Goal: Task Accomplishment & Management: Manage account settings

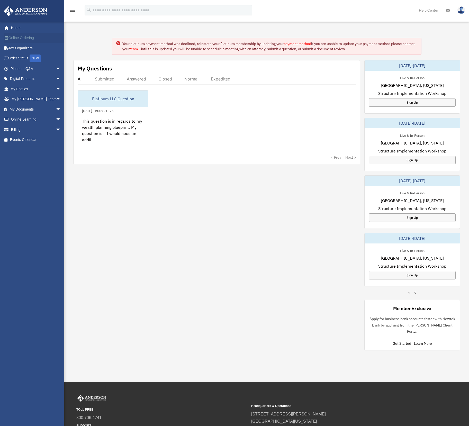
click at [25, 39] on link "Online Ordering" at bounding box center [36, 38] width 65 height 10
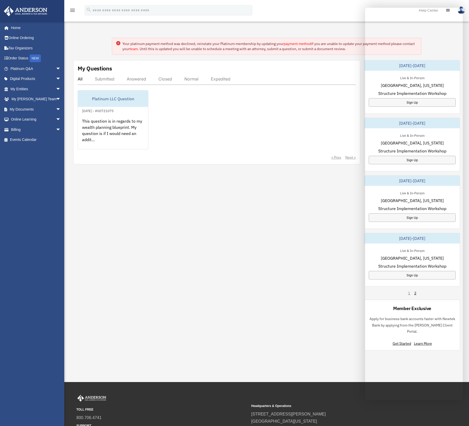
click at [217, 229] on div "My Questions All Submitted Answered Closed Normal Expedited Platinum LLC Questi…" at bounding box center [266, 205] width 387 height 290
click at [56, 109] on span "arrow_drop_down" at bounding box center [61, 109] width 10 height 11
click at [38, 140] on link "Forms Library" at bounding box center [37, 140] width 61 height 10
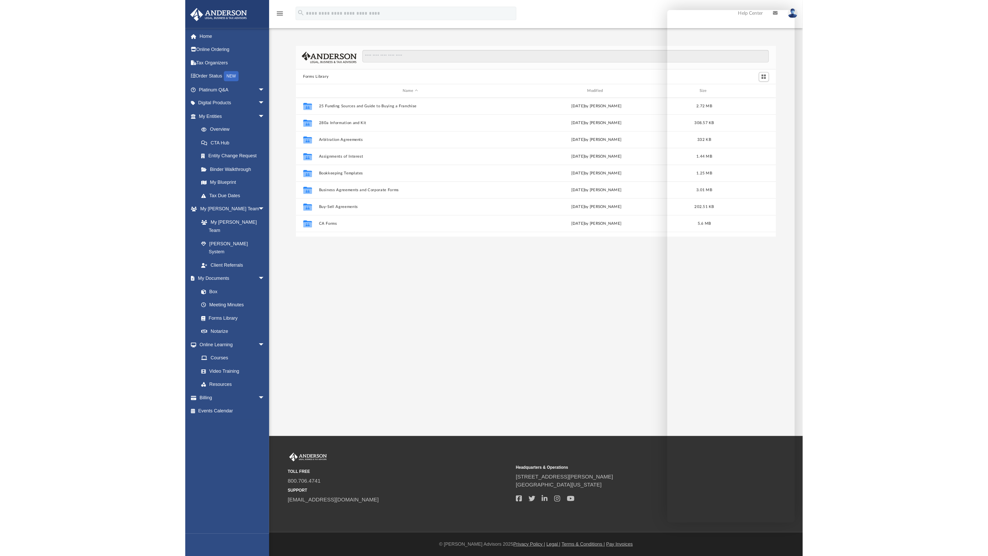
scroll to position [113, 364]
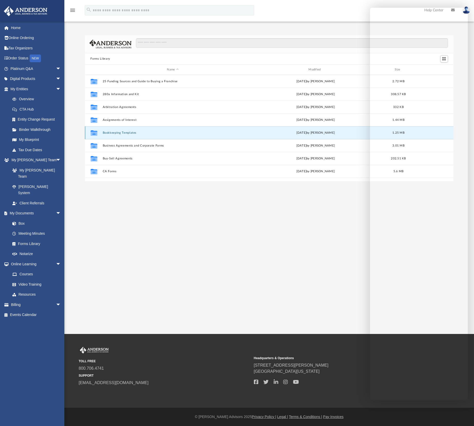
click at [123, 133] on button "Bookkeeping Templates" at bounding box center [172, 132] width 140 height 3
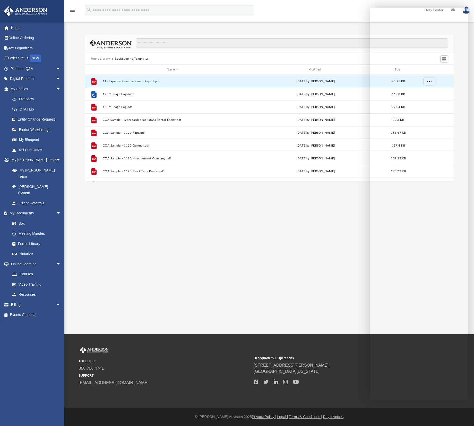
click at [138, 81] on button "11- Expense Reimbursement Report.pdf" at bounding box center [172, 81] width 140 height 3
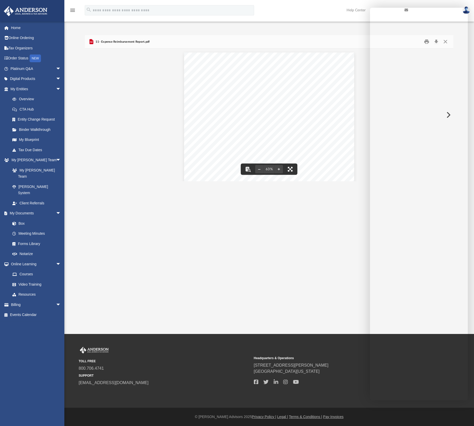
click at [290, 171] on button "File preview" at bounding box center [289, 169] width 11 height 11
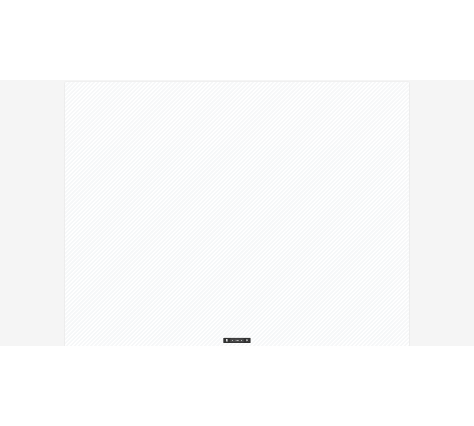
scroll to position [113, 827]
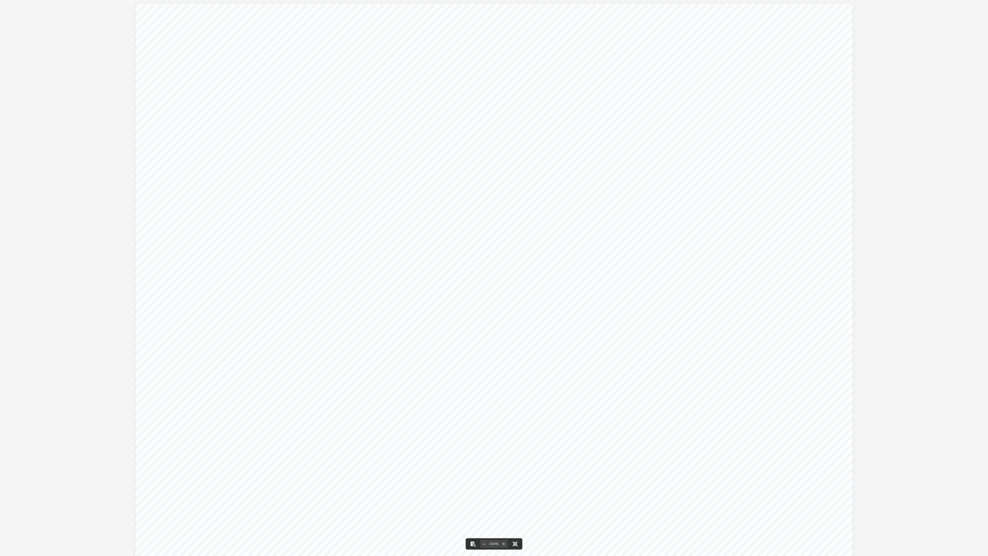
click at [469, 426] on button "File preview" at bounding box center [514, 543] width 11 height 11
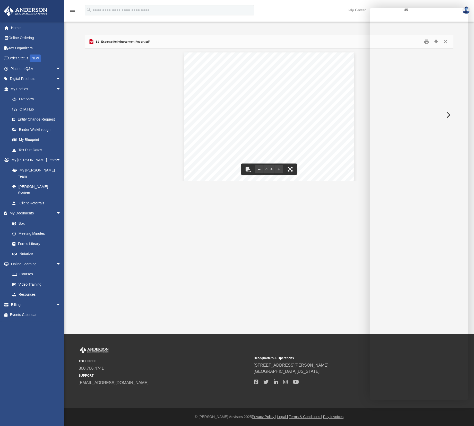
scroll to position [5, 5]
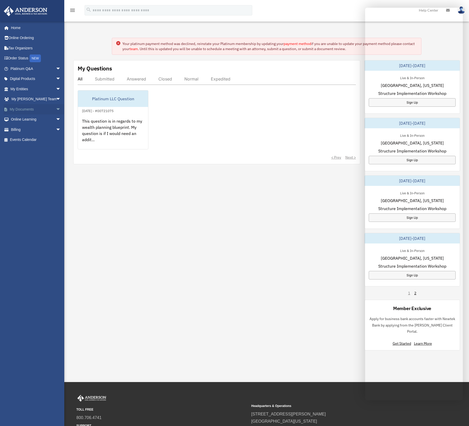
click at [31, 109] on link "My Documents arrow_drop_down" at bounding box center [36, 109] width 65 height 10
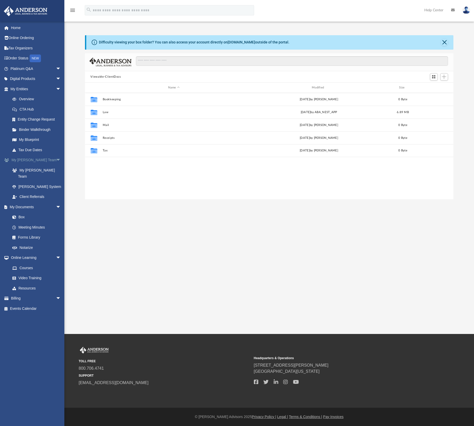
scroll to position [113, 364]
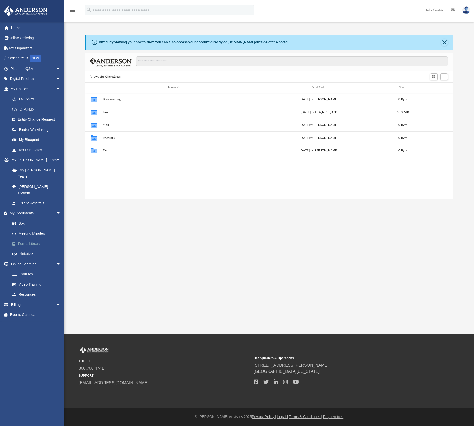
click at [34, 239] on link "Forms Library" at bounding box center [37, 244] width 61 height 10
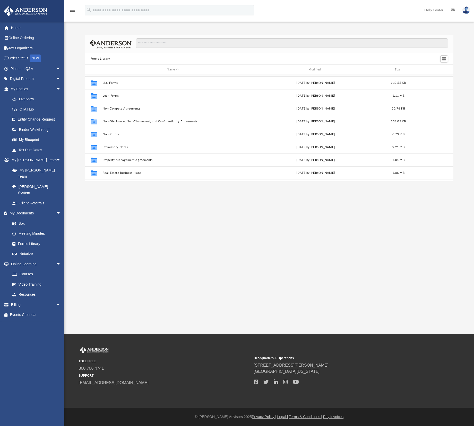
scroll to position [238, 0]
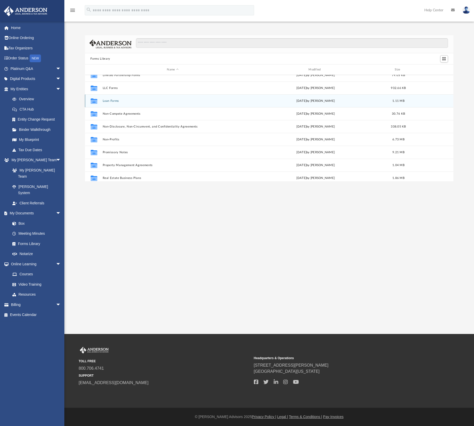
click at [112, 101] on button "Loan Forms" at bounding box center [172, 100] width 140 height 3
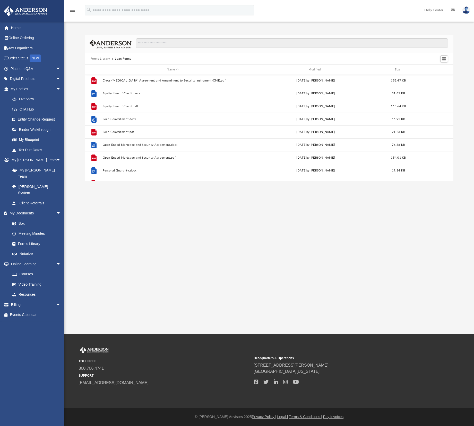
scroll to position [0, 0]
click at [101, 58] on button "Forms Library" at bounding box center [100, 59] width 20 height 5
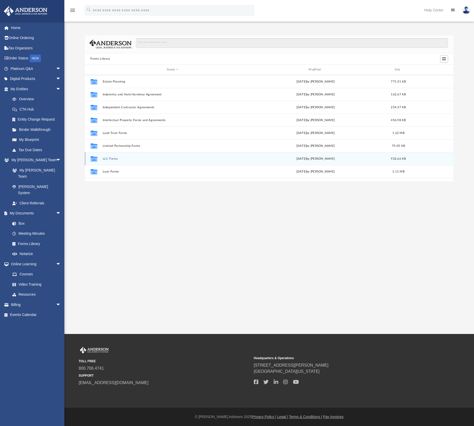
scroll to position [160, 0]
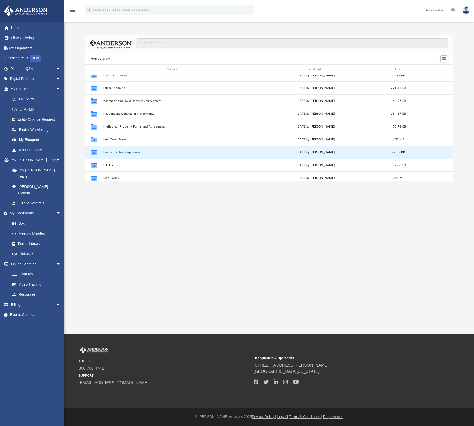
click at [116, 153] on button "Limited Partnership Forms" at bounding box center [172, 152] width 140 height 3
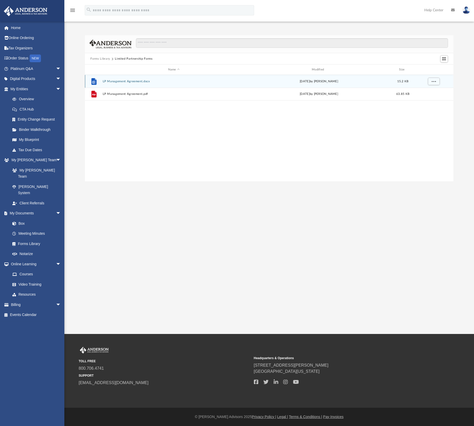
click at [118, 82] on button "LP Management Agreement.docx" at bounding box center [173, 81] width 142 height 3
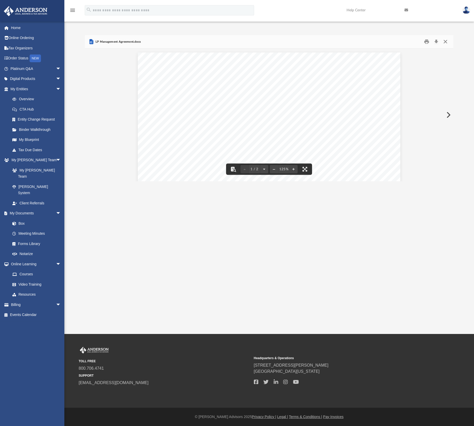
click at [447, 42] on button "Close" at bounding box center [444, 42] width 9 height 8
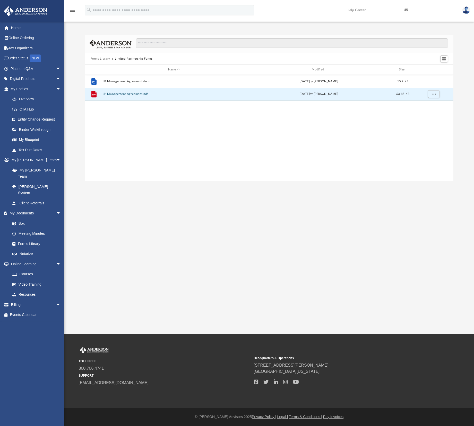
click at [113, 93] on button "LP Management Agreement.pdf" at bounding box center [173, 94] width 142 height 3
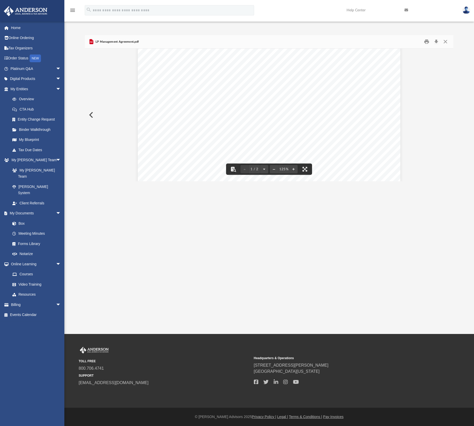
scroll to position [140, 0]
click at [448, 41] on button "Close" at bounding box center [444, 42] width 9 height 8
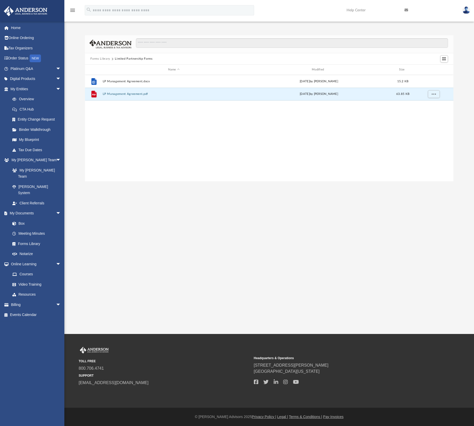
click at [99, 60] on button "Forms Library" at bounding box center [100, 59] width 20 height 5
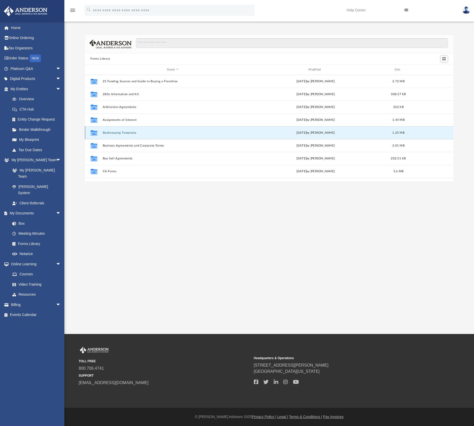
click at [120, 134] on button "Bookkeeping Templates" at bounding box center [172, 132] width 140 height 3
click at [118, 133] on button "Bookkeeping Templates" at bounding box center [172, 132] width 140 height 3
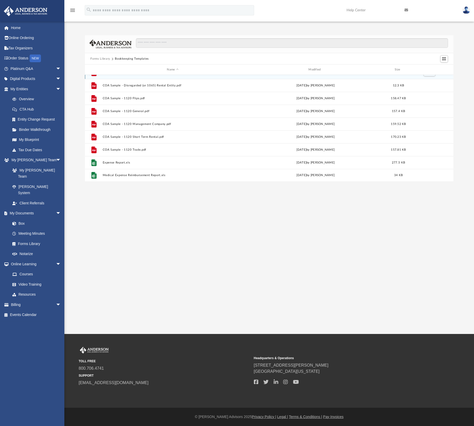
scroll to position [35, 0]
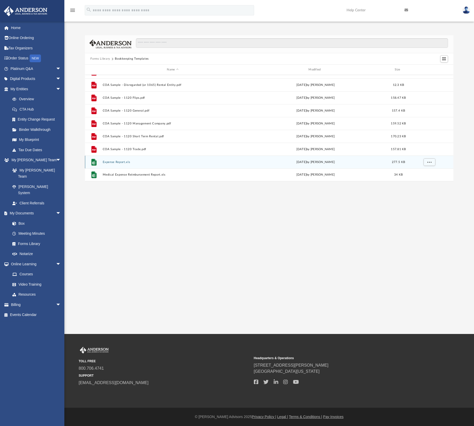
click at [112, 161] on button "Expense Report.xls" at bounding box center [172, 161] width 140 height 3
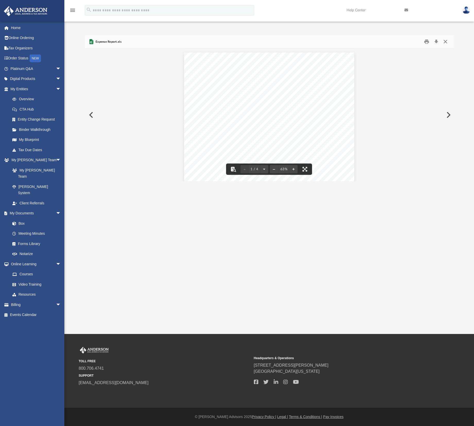
click at [444, 42] on button "Close" at bounding box center [444, 42] width 9 height 8
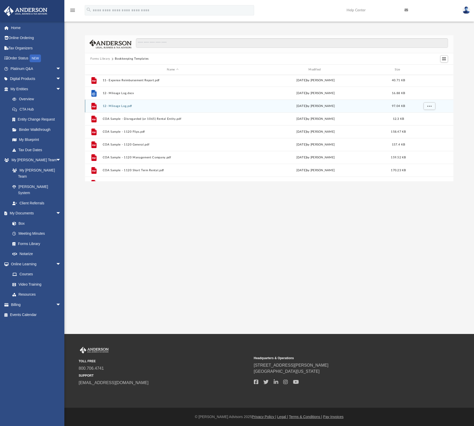
scroll to position [0, 0]
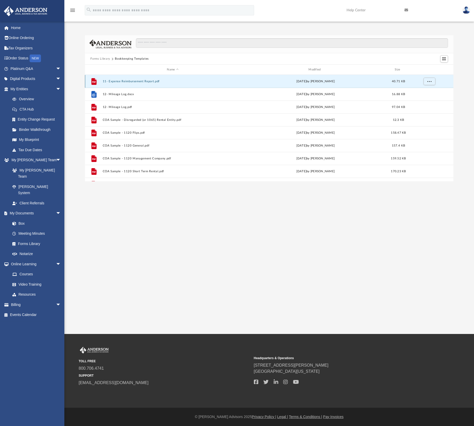
click at [127, 83] on button "11- Expense Reimbursement Report.pdf" at bounding box center [172, 81] width 140 height 3
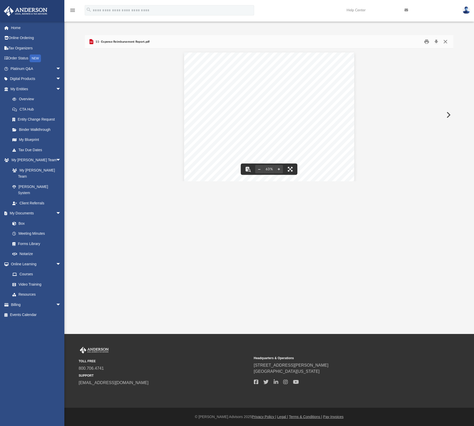
click at [445, 41] on button "Close" at bounding box center [444, 42] width 9 height 8
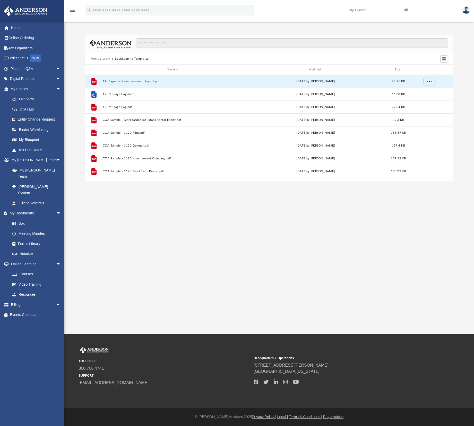
click at [106, 59] on button "Forms Library" at bounding box center [100, 59] width 20 height 5
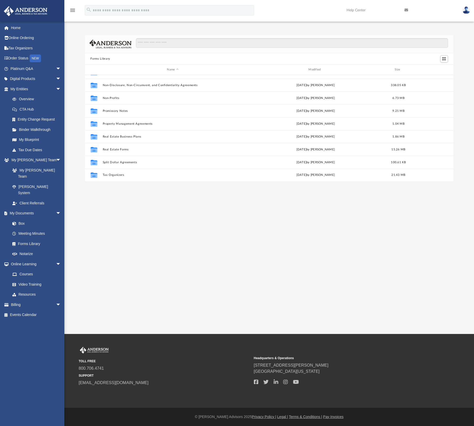
scroll to position [279, 0]
click at [23, 269] on link "Courses" at bounding box center [37, 274] width 61 height 10
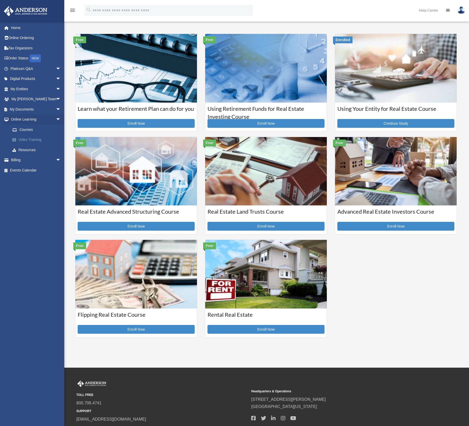
click at [32, 139] on link "Video Training" at bounding box center [37, 140] width 61 height 10
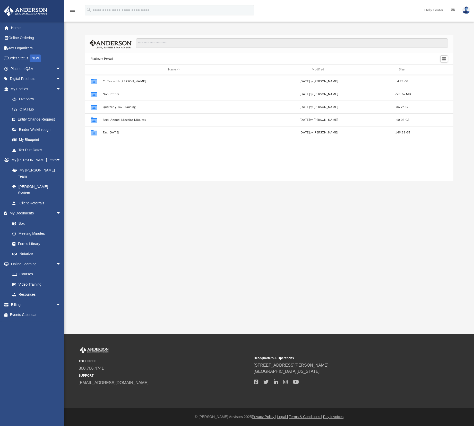
scroll to position [113, 364]
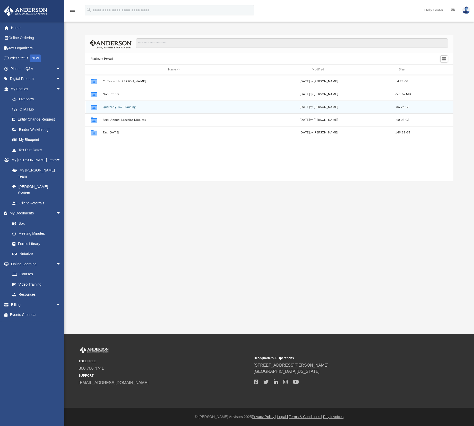
click at [114, 105] on div "Collaborated Folder Quarterly Tax Planning [DATE] by [PERSON_NAME] 36.26 GB" at bounding box center [269, 107] width 368 height 13
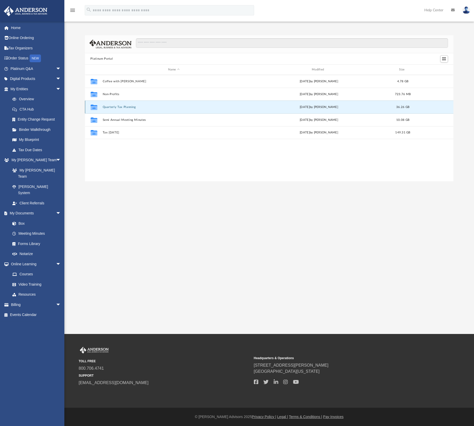
click at [114, 108] on button "Quarterly Tax Planning" at bounding box center [173, 106] width 142 height 3
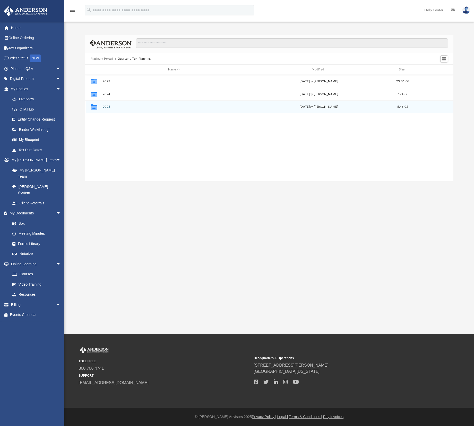
click at [107, 106] on button "2025" at bounding box center [173, 106] width 142 height 3
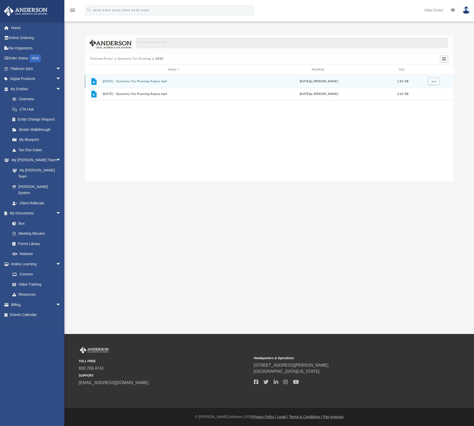
click at [134, 81] on button "July 18th, 2025 - Quarterly Tax Planning Replay.mp4" at bounding box center [173, 81] width 142 height 3
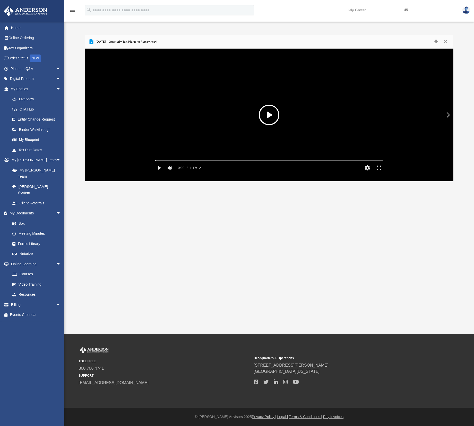
click at [270, 116] on button "File preview" at bounding box center [268, 115] width 21 height 21
click at [198, 168] on div "Autoplay Disabled Speed Normal Quality Auto Subtitles/CC Off Audio Autoplay Dis…" at bounding box center [269, 115] width 368 height 133
click at [220, 165] on video "File preview" at bounding box center [269, 115] width 236 height 118
click at [258, 163] on div "Media Slider" at bounding box center [269, 161] width 236 height 4
click at [255, 163] on div "Media Slider" at bounding box center [269, 161] width 236 height 4
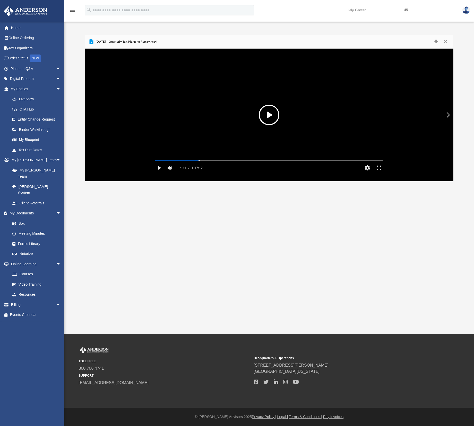
click at [269, 120] on button "File preview" at bounding box center [268, 115] width 21 height 21
click at [255, 168] on div "Autoplay Disabled Speed Normal Quality Auto Subtitles/CC Off Audio Autoplay Dis…" at bounding box center [269, 115] width 368 height 133
click at [300, 168] on div "Autoplay Disabled Speed Normal Quality Auto Subtitles/CC Off Audio Autoplay Dis…" at bounding box center [269, 115] width 368 height 133
click at [160, 173] on button "Pause" at bounding box center [160, 168] width 12 height 10
click at [21, 38] on link "Online Ordering" at bounding box center [36, 38] width 65 height 10
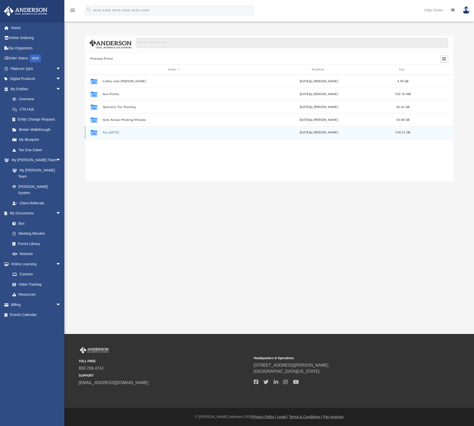
scroll to position [113, 364]
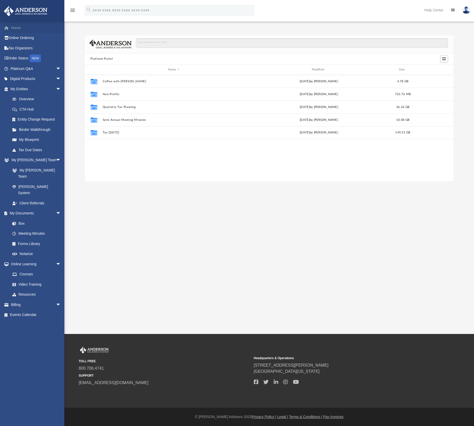
click at [10, 29] on span at bounding box center [9, 28] width 4 height 4
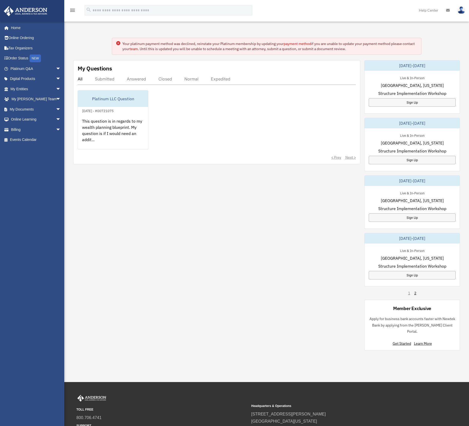
click at [300, 42] on link "payment method" at bounding box center [298, 43] width 28 height 5
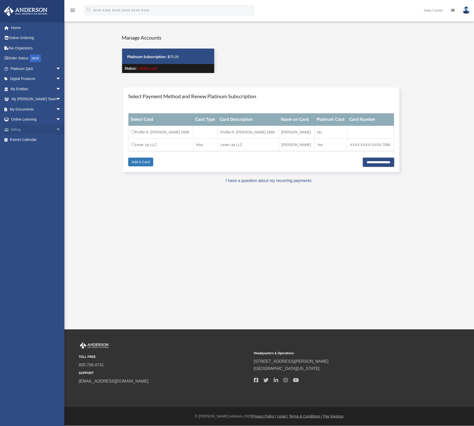
click at [56, 129] on span "arrow_drop_down" at bounding box center [61, 129] width 10 height 11
click at [33, 159] on link "Manage Payments" at bounding box center [37, 160] width 61 height 10
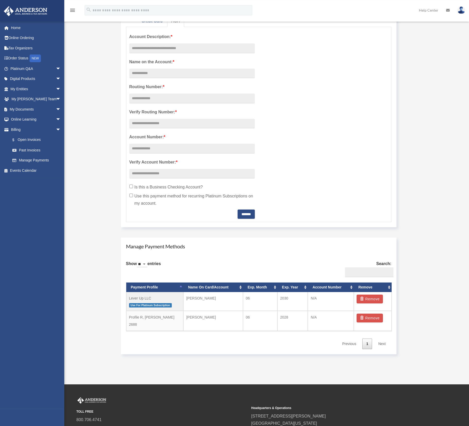
scroll to position [131, 0]
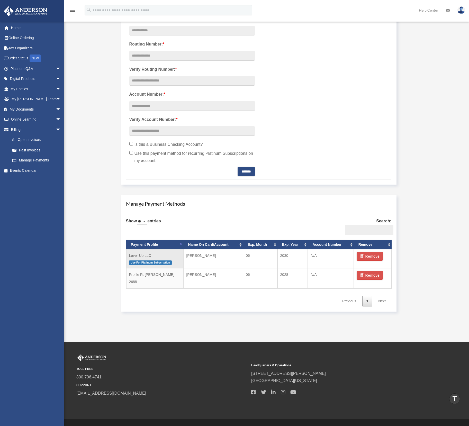
click at [165, 266] on td "Lever Up LLC Use For Platinum Subscription" at bounding box center [154, 258] width 57 height 19
click at [166, 265] on span "Use For Platinum Subscription" at bounding box center [150, 263] width 43 height 4
click at [361, 257] on span "button" at bounding box center [362, 256] width 5 height 4
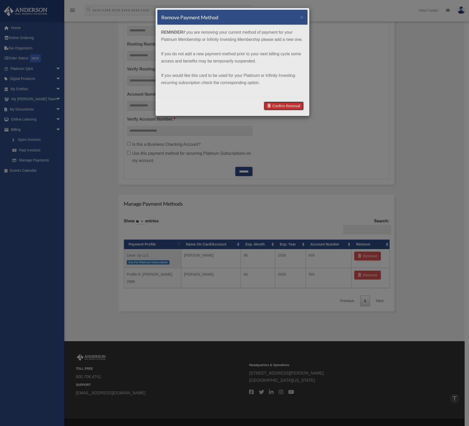
click at [278, 106] on link "Confirm Removal" at bounding box center [284, 106] width 40 height 9
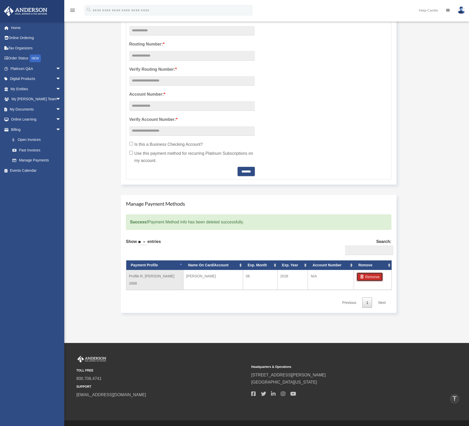
click at [366, 276] on button "Remove" at bounding box center [370, 277] width 26 height 9
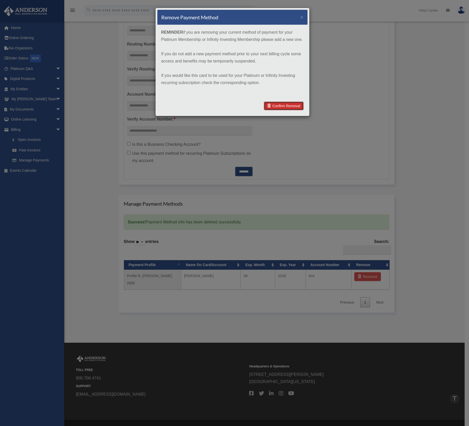
click at [279, 104] on link "Confirm Removal" at bounding box center [284, 106] width 40 height 9
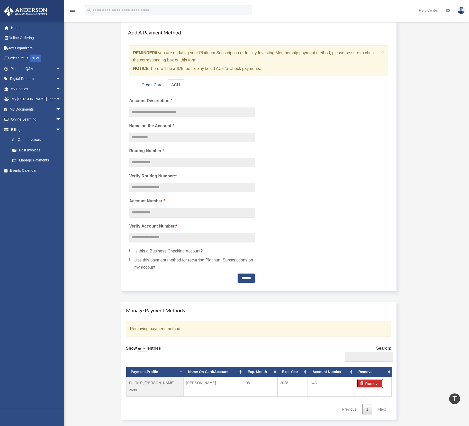
scroll to position [0, 0]
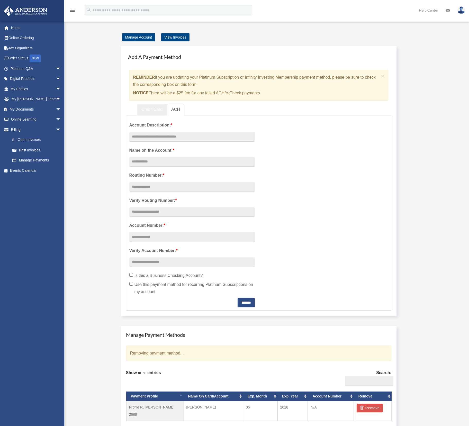
click at [150, 107] on link "Credit Card" at bounding box center [151, 110] width 29 height 12
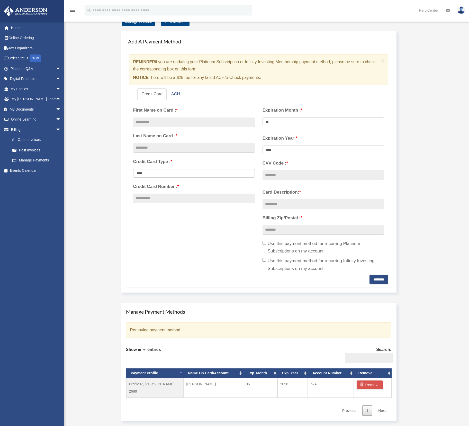
scroll to position [26, 0]
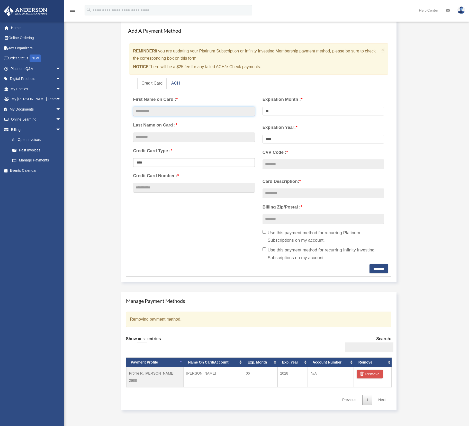
click at [168, 112] on input "text" at bounding box center [194, 112] width 122 height 10
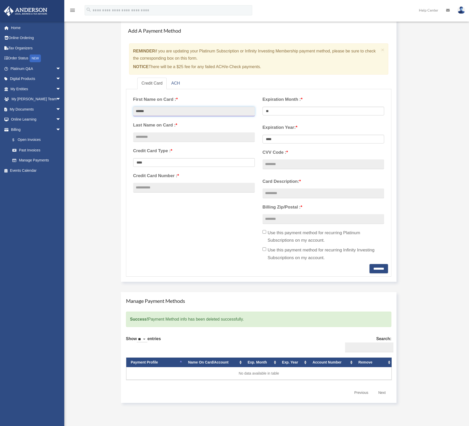
type input "******"
type input "*******"
type input "**********"
click at [263, 107] on select "** ** ** ** ** ** ** ** ** ** ** **" at bounding box center [324, 111] width 122 height 9
select select "**"
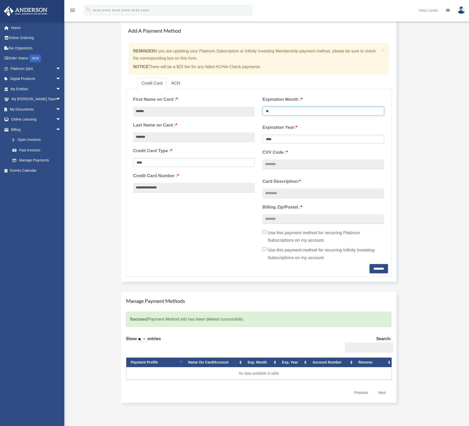
click option "**" at bounding box center [0, 0] width 0 height 0
click at [263, 135] on select "**** **** **** **** **** **** **** **** ****" at bounding box center [324, 139] width 122 height 9
select select "****"
click option "****" at bounding box center [0, 0] width 0 height 0
click at [281, 164] on input "CVV Code : *" at bounding box center [324, 164] width 122 height 10
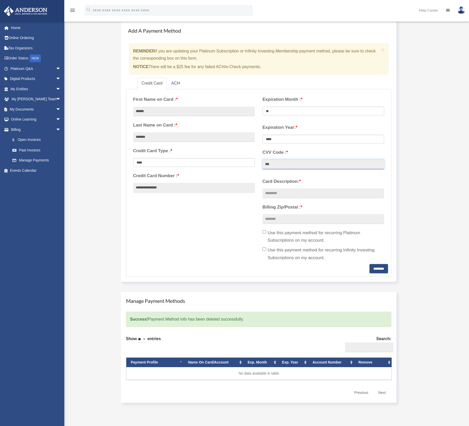
type input "***"
click at [299, 193] on input "Card Description: *" at bounding box center [324, 194] width 122 height 10
type input "********"
click at [331, 221] on input "Billing Zip/Postal : *" at bounding box center [324, 219] width 122 height 10
type input "*****"
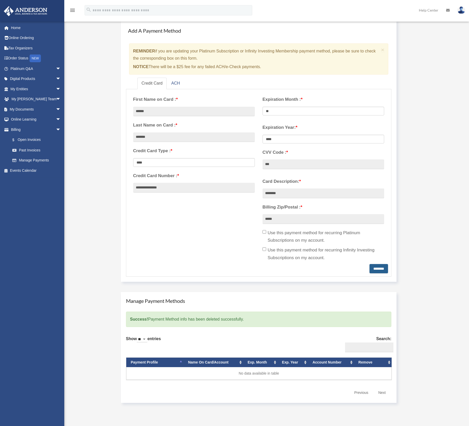
click at [370, 267] on input "********" at bounding box center [379, 268] width 19 height 9
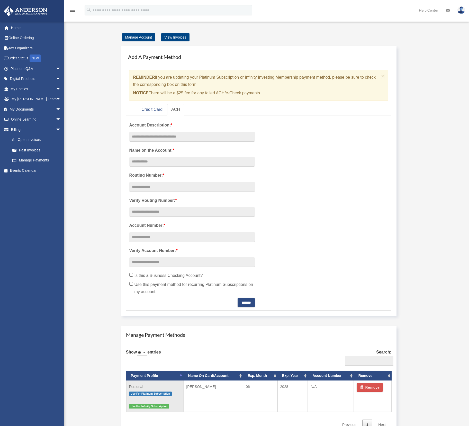
scroll to position [26, 0]
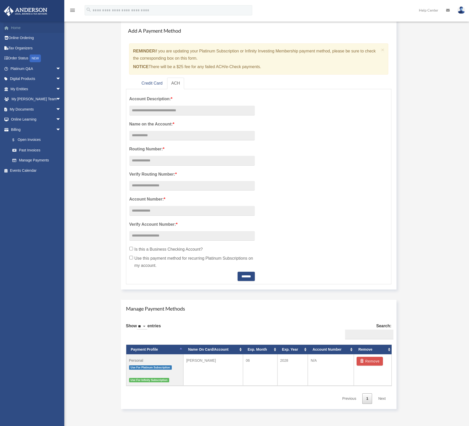
click at [15, 29] on link "Home" at bounding box center [36, 28] width 65 height 10
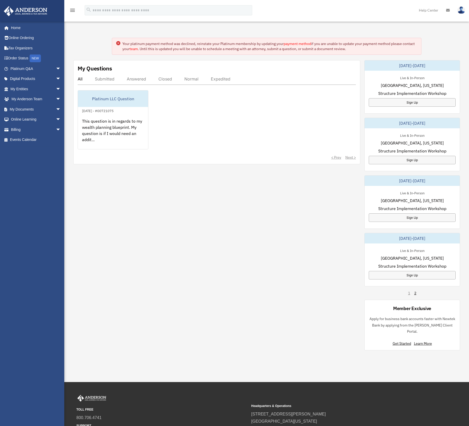
click at [300, 45] on link "payment method" at bounding box center [298, 43] width 28 height 5
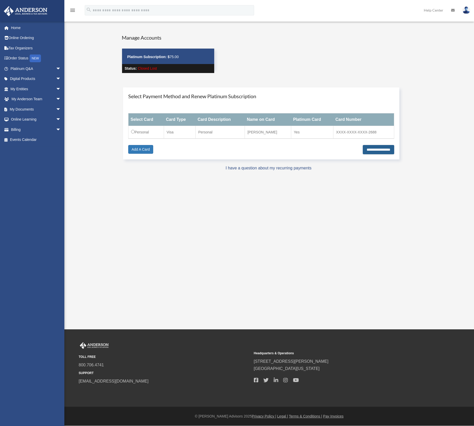
click at [372, 149] on input "**********" at bounding box center [377, 149] width 31 height 9
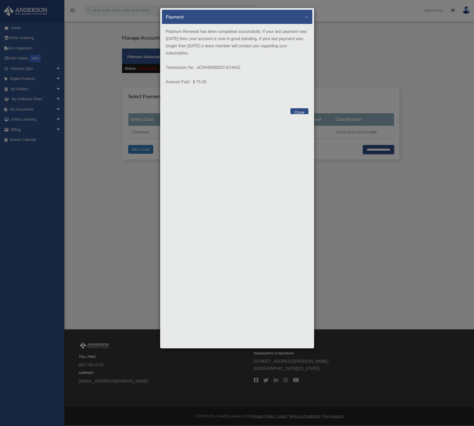
click at [301, 111] on button "Close" at bounding box center [299, 111] width 18 height 6
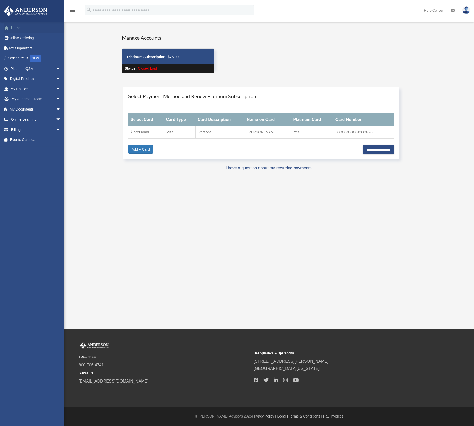
click at [17, 25] on link "Home" at bounding box center [36, 28] width 65 height 10
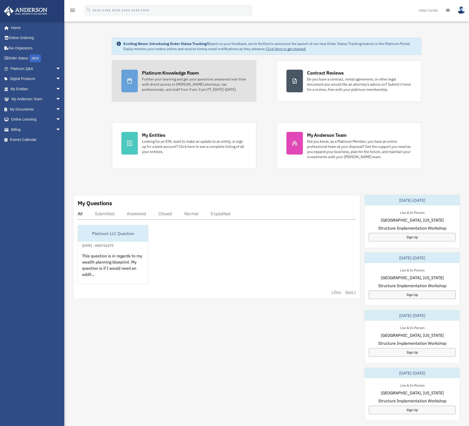
click at [137, 84] on div at bounding box center [129, 81] width 16 height 23
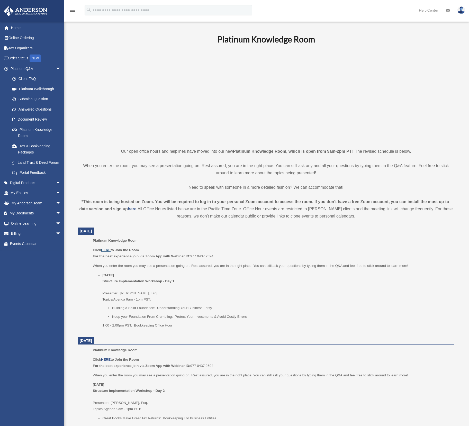
click at [107, 251] on u "HERE" at bounding box center [106, 250] width 10 height 4
click at [56, 219] on span "arrow_drop_down" at bounding box center [61, 213] width 10 height 11
click at [29, 249] on link "Forms Library" at bounding box center [37, 244] width 61 height 10
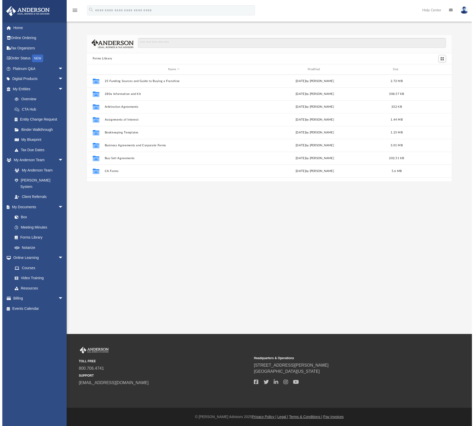
scroll to position [113, 364]
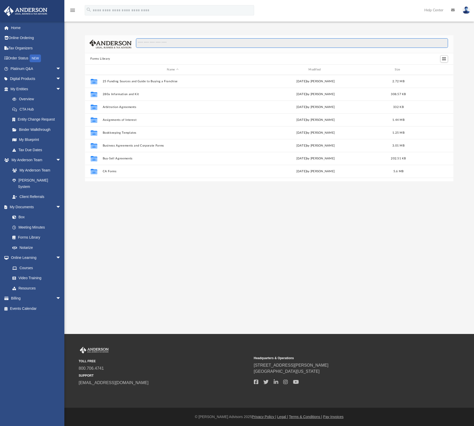
click at [152, 43] on input "Search files and folders" at bounding box center [291, 43] width 311 height 10
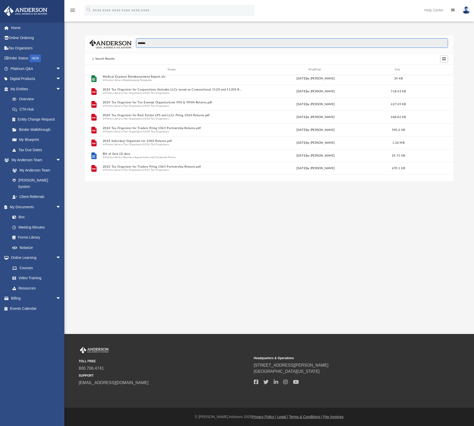
scroll to position [0, 0]
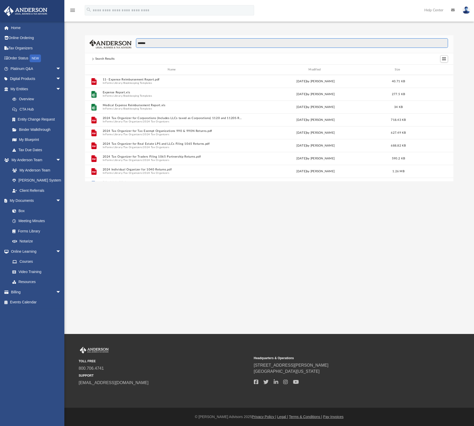
type input "*******"
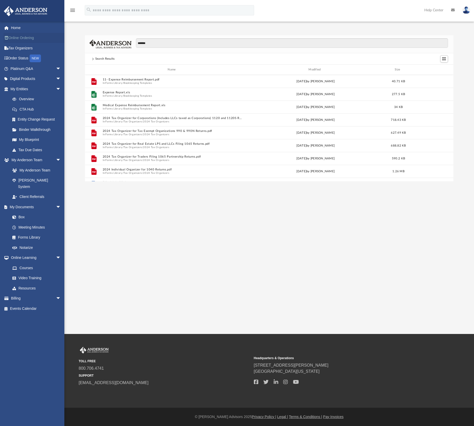
click at [23, 36] on link "Online Ordering" at bounding box center [36, 38] width 65 height 10
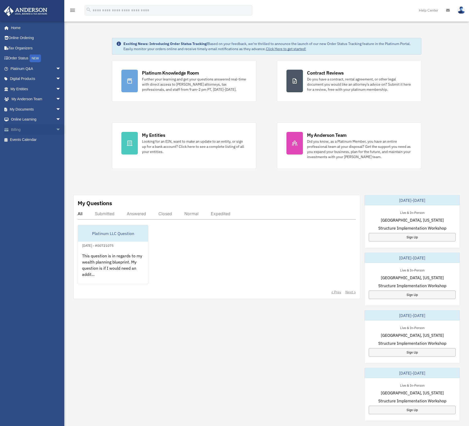
click at [56, 130] on span "arrow_drop_down" at bounding box center [61, 129] width 10 height 11
click at [36, 160] on link "Manage Payments" at bounding box center [37, 160] width 61 height 10
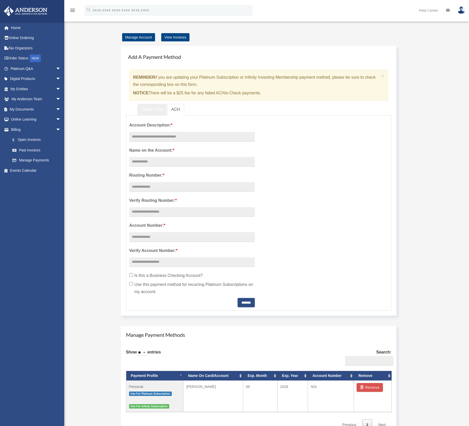
click at [153, 109] on link "Credit Card" at bounding box center [151, 110] width 29 height 12
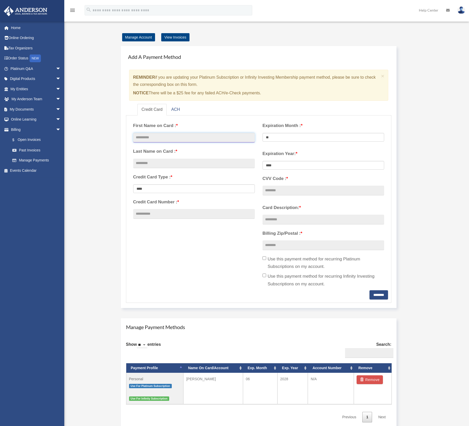
click at [168, 135] on input "text" at bounding box center [194, 138] width 122 height 10
type input "******"
type input "*******"
type input "**********"
select select "**"
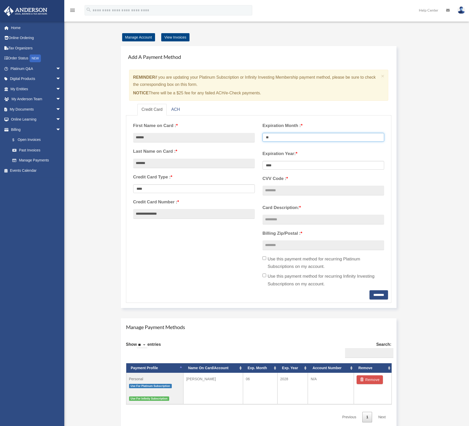
click option "**" at bounding box center [0, 0] width 0 height 0
select select "****"
click option "****" at bounding box center [0, 0] width 0 height 0
click at [274, 191] on input "CVV Code : *" at bounding box center [324, 191] width 122 height 10
type input "***"
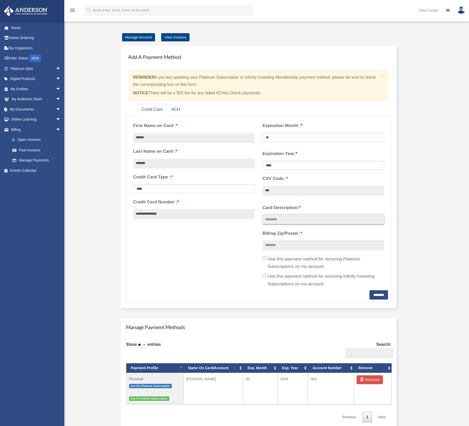
click at [281, 218] on input "Card Description: *" at bounding box center [324, 220] width 122 height 10
type input "**********"
click at [279, 250] on input "Billing Zip/Postal : *" at bounding box center [324, 245] width 122 height 10
type input "*****"
click at [380, 293] on input "********" at bounding box center [379, 294] width 19 height 9
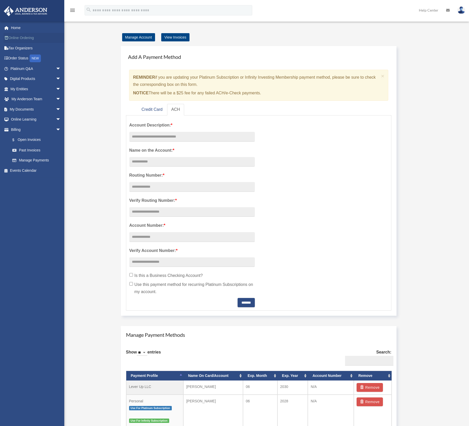
click at [18, 35] on link "Online Ordering" at bounding box center [36, 38] width 65 height 10
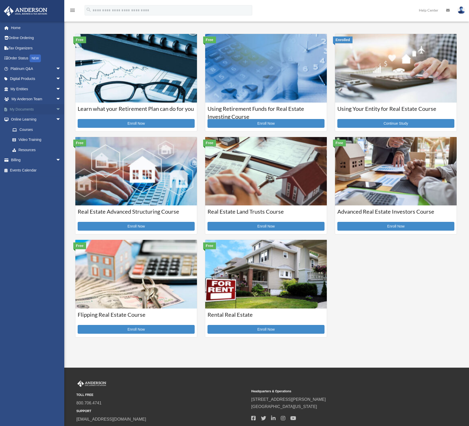
click at [56, 108] on span "arrow_drop_down" at bounding box center [61, 109] width 10 height 11
click at [20, 118] on link "Box" at bounding box center [37, 119] width 61 height 10
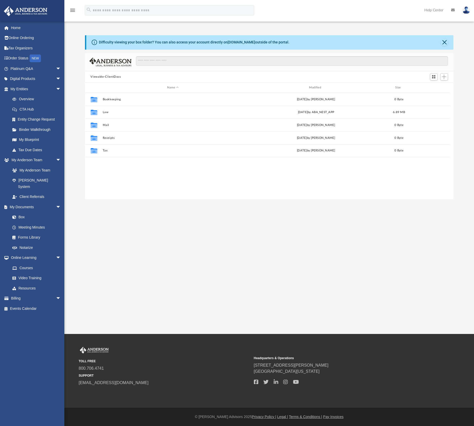
scroll to position [113, 364]
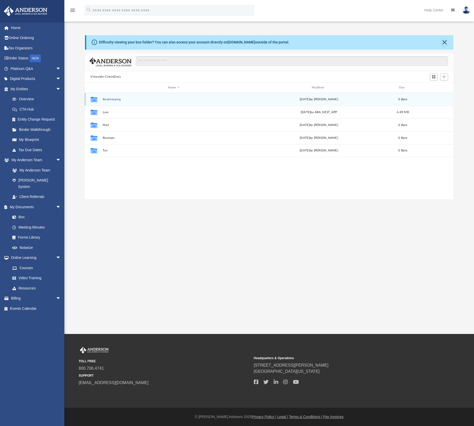
click at [113, 100] on button "Bookkeeping" at bounding box center [173, 99] width 142 height 3
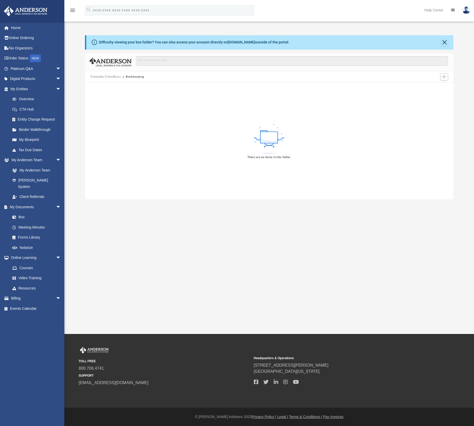
click at [113, 77] on button "Viewable-ClientDocs" at bounding box center [105, 77] width 30 height 5
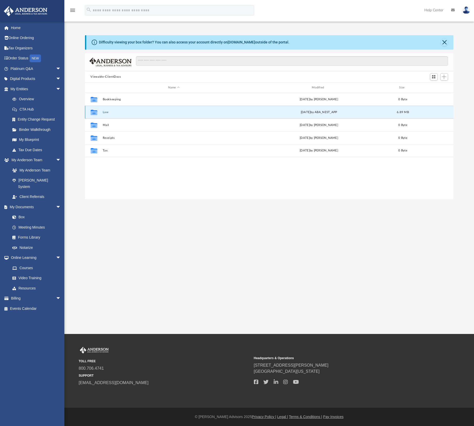
click at [107, 112] on button "Law" at bounding box center [173, 112] width 142 height 3
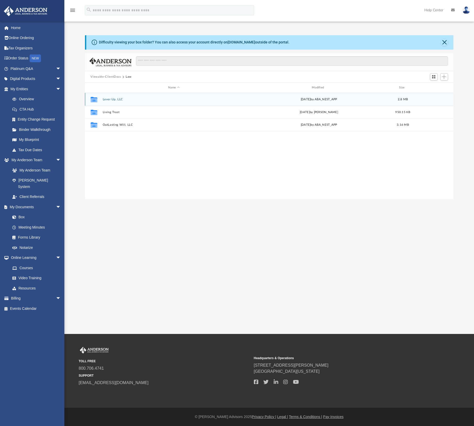
click at [114, 98] on div "Collaborated Folder Lever Up, LLC [DATE] by ABA_NEST_APP 2.8 MB" at bounding box center [269, 99] width 368 height 13
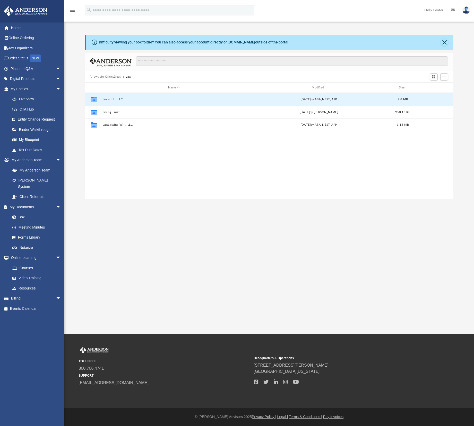
click at [114, 100] on button "Lever Up, LLC" at bounding box center [173, 99] width 142 height 3
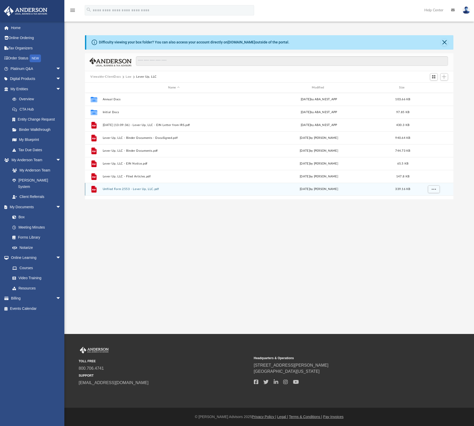
click at [136, 190] on button "Unfiled Form 2553 - Lever Up, LLC.pdf" at bounding box center [173, 189] width 142 height 3
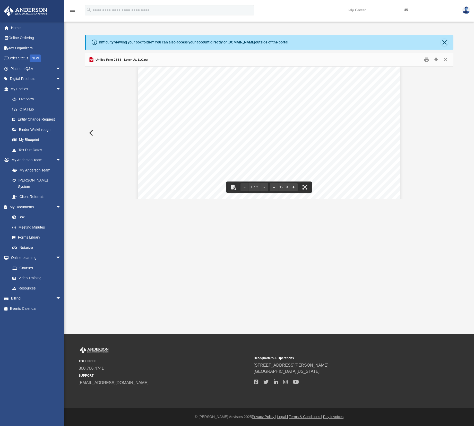
scroll to position [0, 0]
click at [232, 43] on link "[DOMAIN_NAME]" at bounding box center [241, 42] width 28 height 4
click at [230, 41] on link "[DOMAIN_NAME]" at bounding box center [241, 42] width 28 height 4
